Goal: Use online tool/utility: Utilize a website feature to perform a specific function

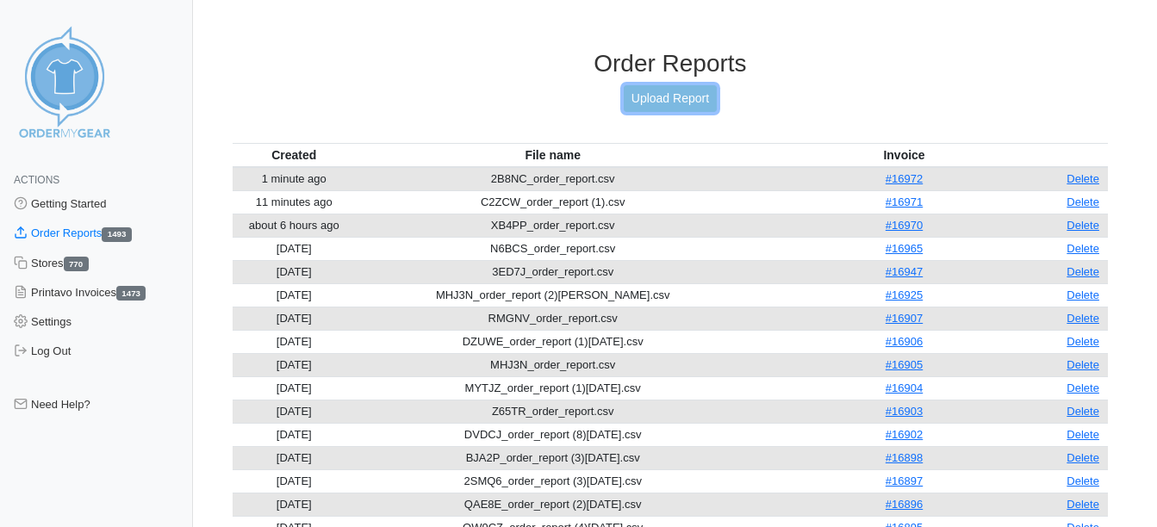
click at [669, 93] on link "Upload Report" at bounding box center [670, 98] width 93 height 27
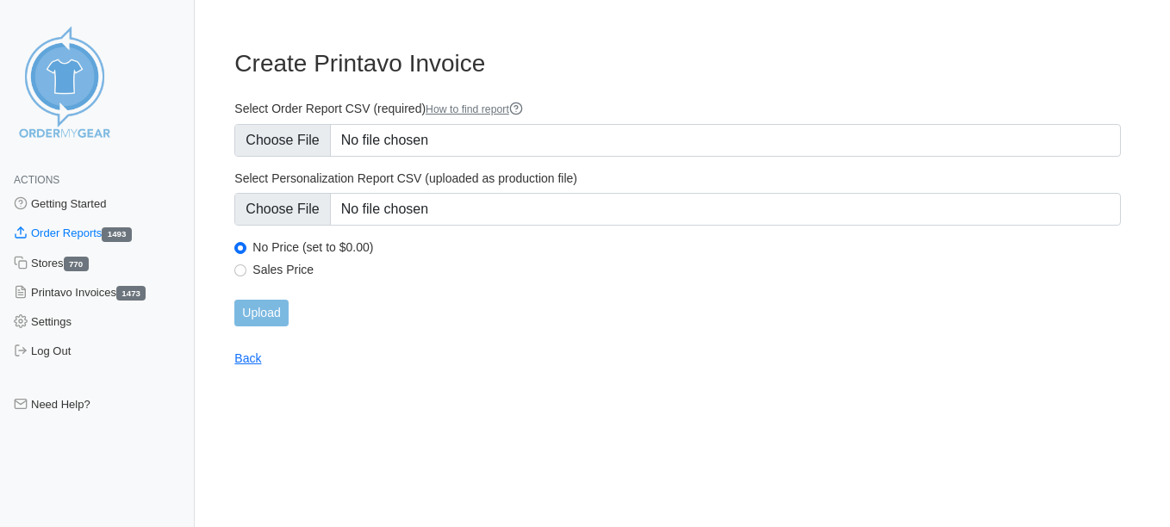
click at [233, 270] on main "Create Printavo Invoice Select Order Report CSV (required) How to find report S…" at bounding box center [678, 197] width 928 height 338
click at [246, 269] on input "Sales Price" at bounding box center [240, 270] width 12 height 12
radio input "true"
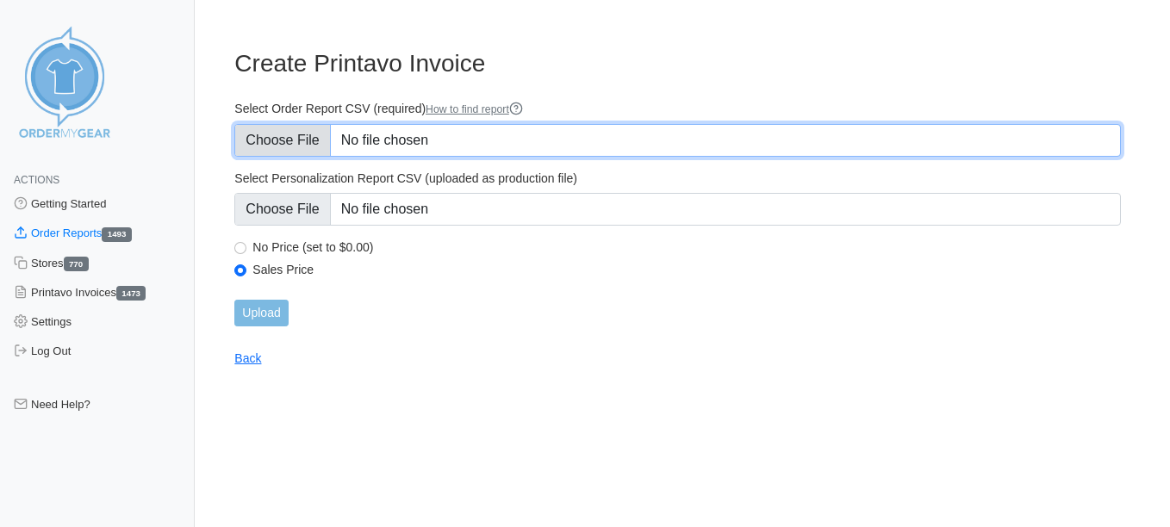
click at [287, 127] on input "Select Order Report CSV (required) How to find report" at bounding box center [677, 140] width 886 height 33
type input "C:\fakepath\GZ3BC_order_report (1)monday.csv"
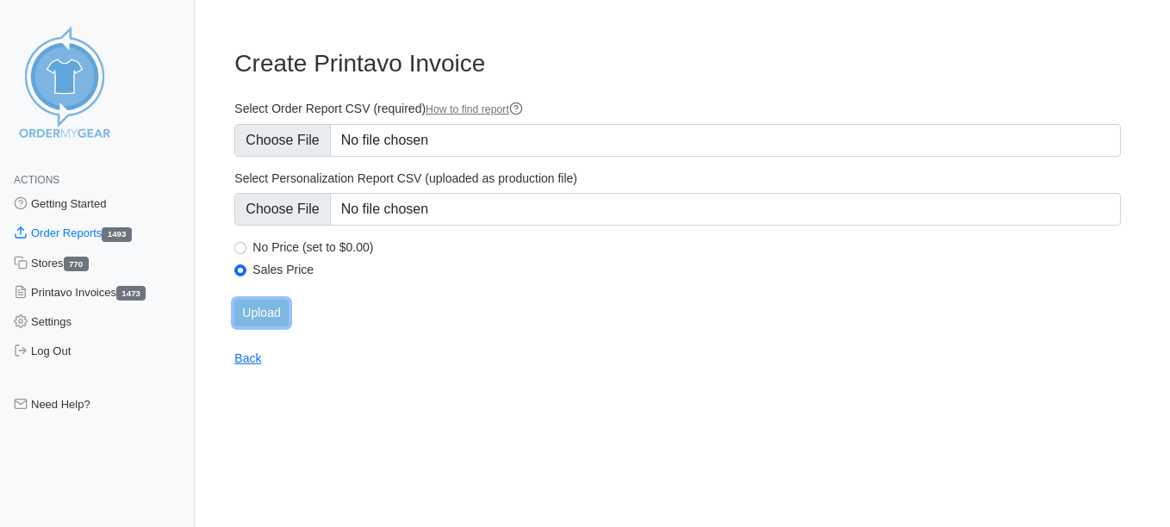
click at [264, 311] on input "Upload" at bounding box center [260, 313] width 53 height 27
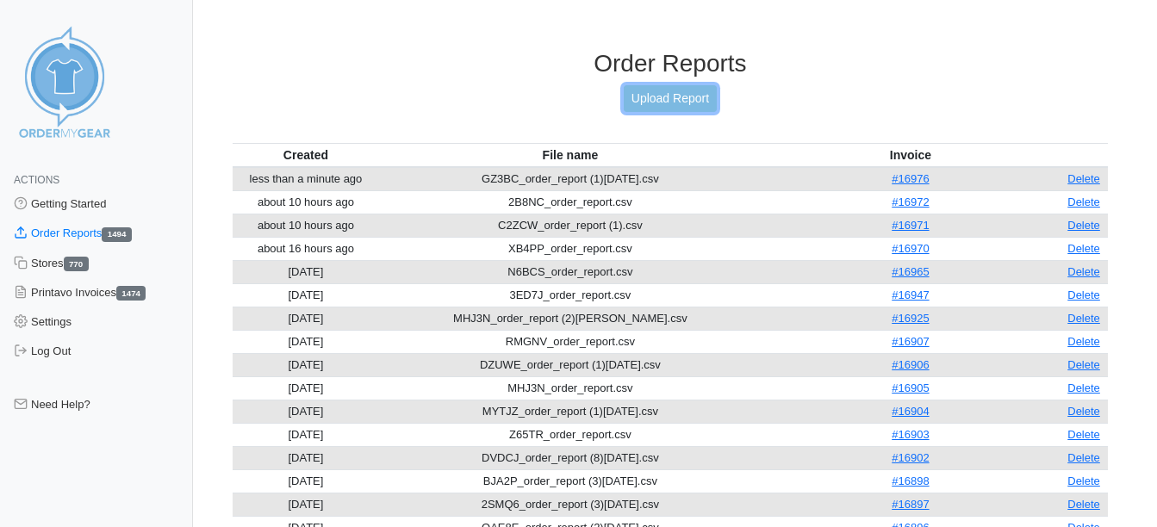
click at [685, 100] on link "Upload Report" at bounding box center [670, 98] width 93 height 27
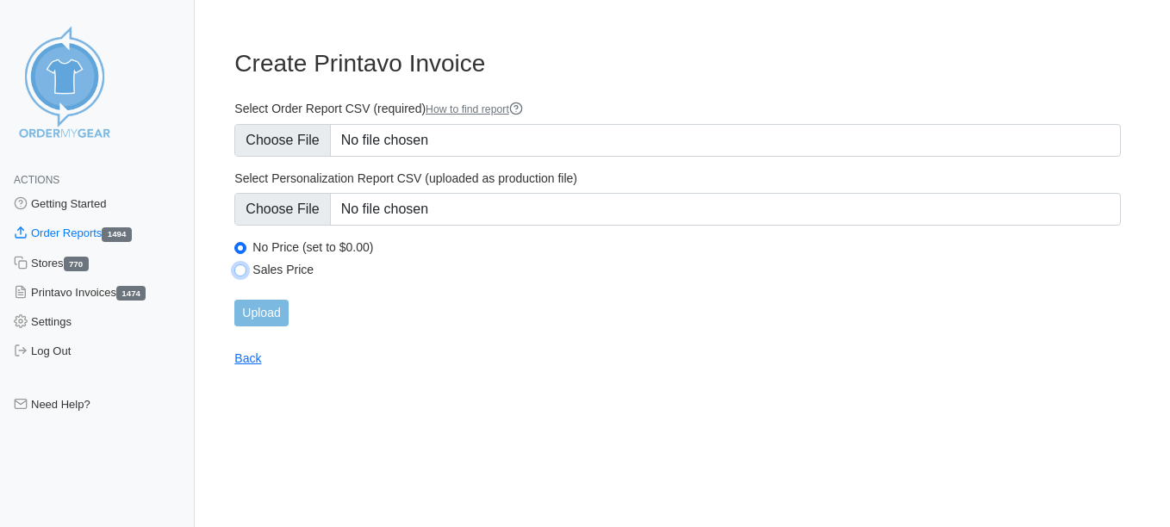
click at [241, 266] on input "Sales Price" at bounding box center [240, 270] width 12 height 12
radio input "true"
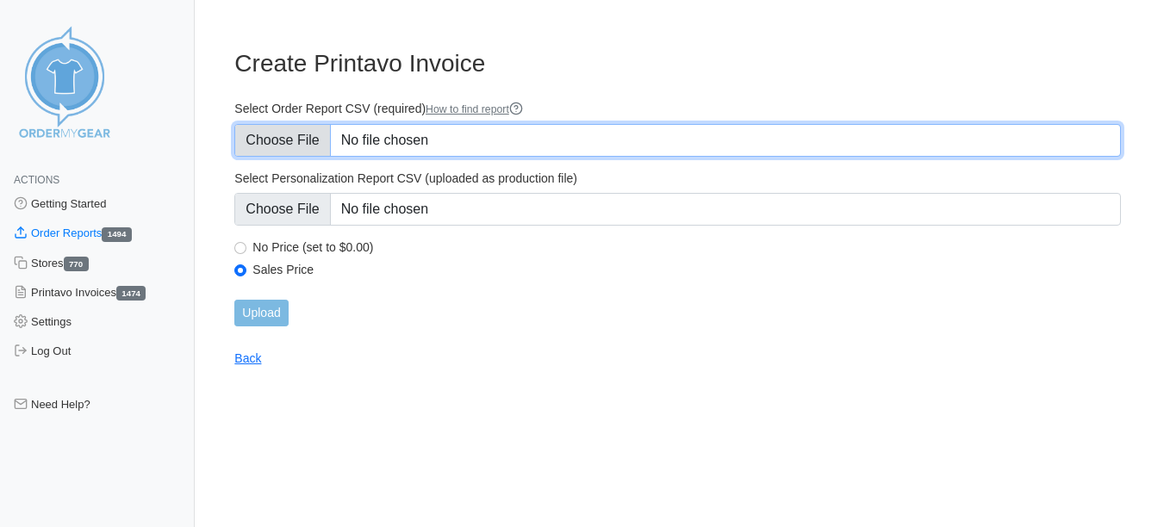
click at [290, 148] on input "Select Order Report CSV (required) How to find report" at bounding box center [677, 140] width 886 height 33
type input "C:\fakepath\DVDCJ_order_report (9)ecs.csv"
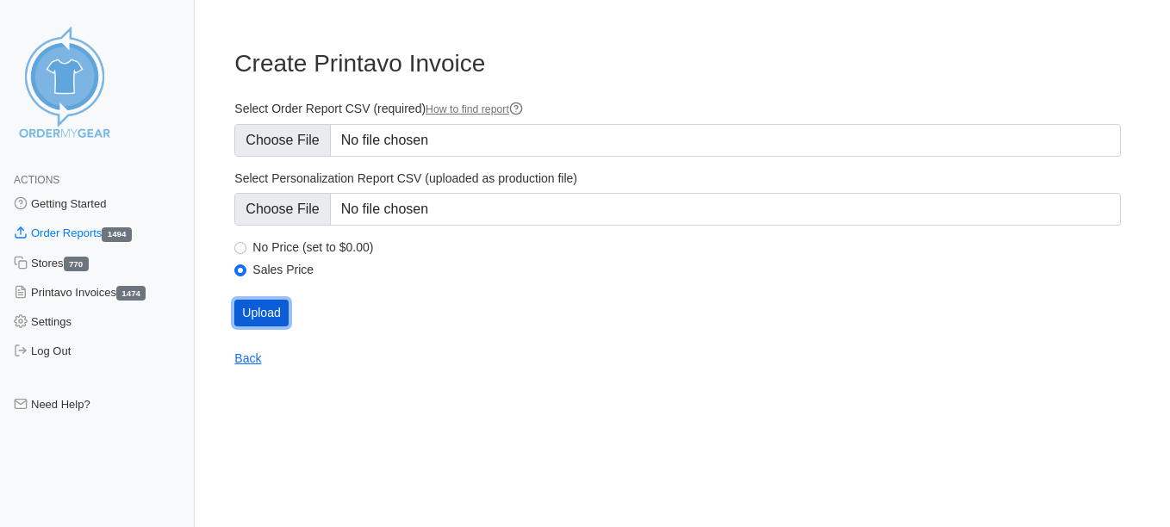
click at [261, 316] on input "Upload" at bounding box center [260, 313] width 53 height 27
